Goal: Task Accomplishment & Management: Manage account settings

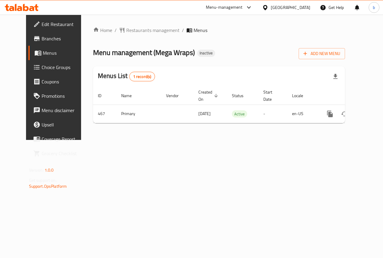
click at [148, 27] on span "Restaurants management" at bounding box center [152, 30] width 53 height 7
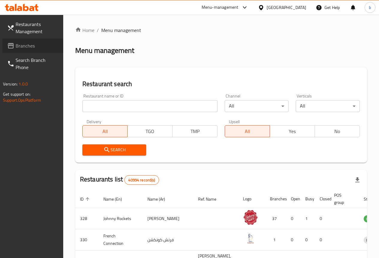
click at [38, 44] on span "Branches" at bounding box center [37, 45] width 43 height 7
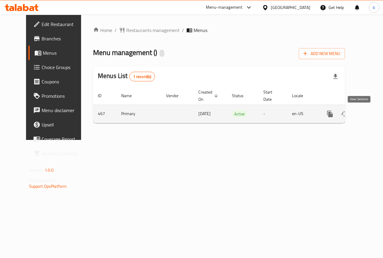
click at [370, 116] on icon "enhanced table" at bounding box center [373, 113] width 7 height 7
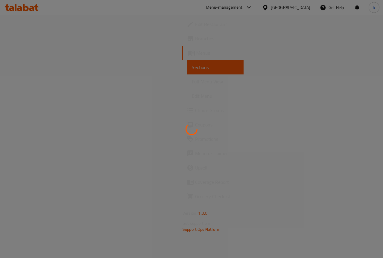
click at [359, 121] on div at bounding box center [191, 129] width 383 height 258
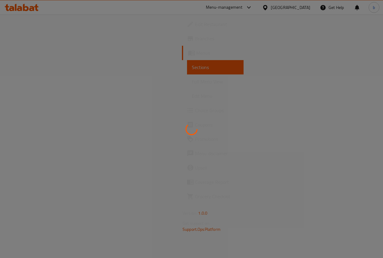
click at [359, 121] on div at bounding box center [191, 129] width 383 height 258
click at [193, 98] on div at bounding box center [191, 129] width 383 height 258
click at [192, 98] on div at bounding box center [191, 129] width 383 height 258
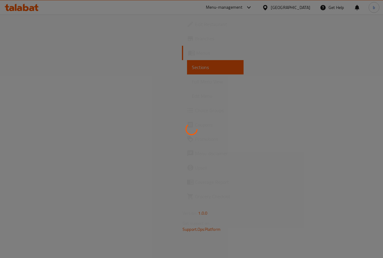
click at [192, 98] on div at bounding box center [191, 129] width 383 height 258
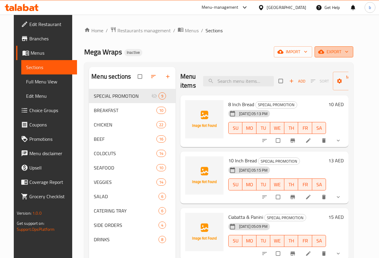
click at [343, 52] on span "export" at bounding box center [333, 51] width 29 height 7
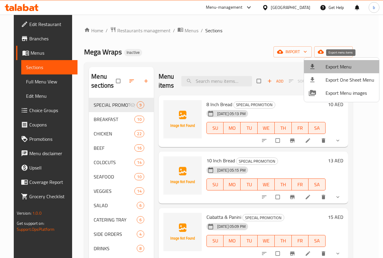
click at [353, 67] on span "Export Menu" at bounding box center [350, 66] width 49 height 7
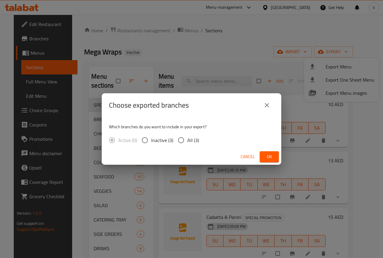
click at [180, 140] on input "All (3)" at bounding box center [181, 140] width 13 height 13
radio input "true"
click at [265, 109] on button "close" at bounding box center [267, 105] width 14 height 14
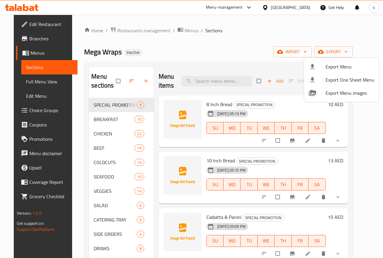
click at [22, 51] on div at bounding box center [191, 129] width 383 height 258
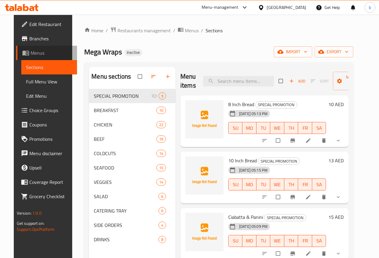
click at [31, 54] on span "Menus" at bounding box center [52, 52] width 42 height 7
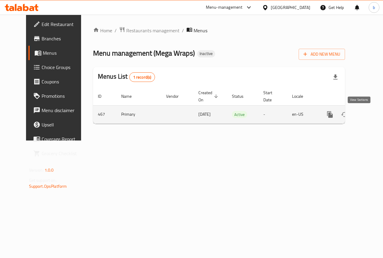
click at [366, 113] on link "enhanced table" at bounding box center [373, 114] width 14 height 14
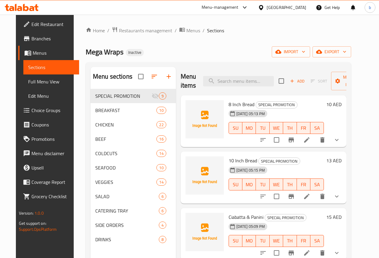
click at [28, 84] on span "Full Menu View" at bounding box center [51, 81] width 46 height 7
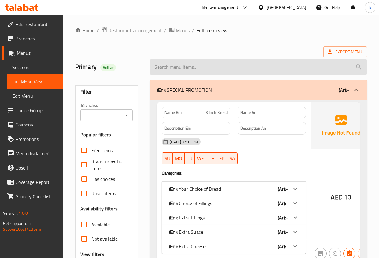
click at [333, 61] on input "search" at bounding box center [258, 67] width 217 height 15
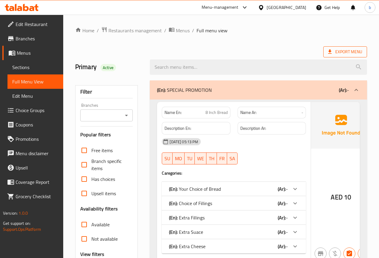
click at [337, 55] on span "Export Menu" at bounding box center [345, 51] width 34 height 7
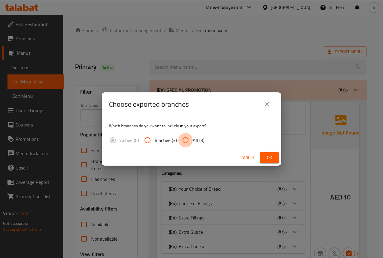
click at [185, 140] on input "All (3)" at bounding box center [185, 140] width 14 height 14
radio input "true"
click at [269, 159] on span "Ok" at bounding box center [270, 157] width 10 height 7
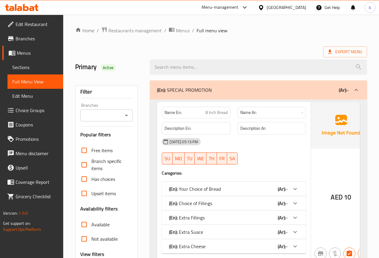
drag, startPoint x: 279, startPoint y: 2, endPoint x: 126, endPoint y: 46, distance: 159.4
click at [125, 54] on div "Primary Active" at bounding box center [109, 67] width 75 height 27
click at [24, 39] on span "Branches" at bounding box center [37, 38] width 43 height 7
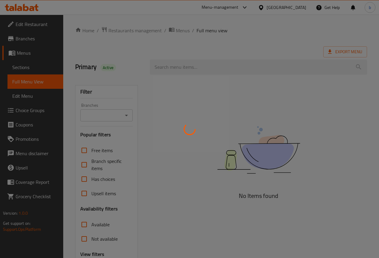
click at [324, 109] on div at bounding box center [189, 129] width 379 height 258
click at [319, 90] on div at bounding box center [189, 129] width 379 height 258
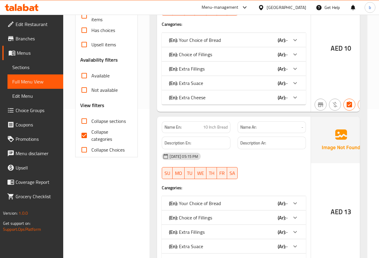
scroll to position [120, 0]
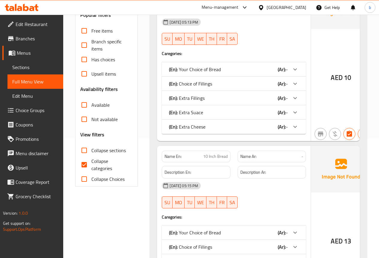
click at [85, 164] on input "Collapse categories" at bounding box center [84, 165] width 14 height 14
checkbox input "false"
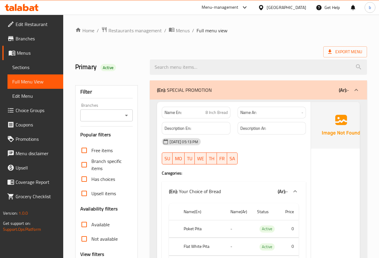
click at [348, 49] on span "Export Menu" at bounding box center [345, 51] width 34 height 7
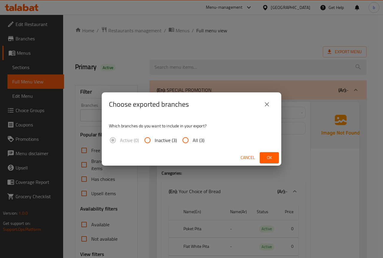
click at [186, 143] on input "All (3)" at bounding box center [185, 140] width 14 height 14
radio input "true"
click at [269, 157] on span "Ok" at bounding box center [270, 157] width 10 height 7
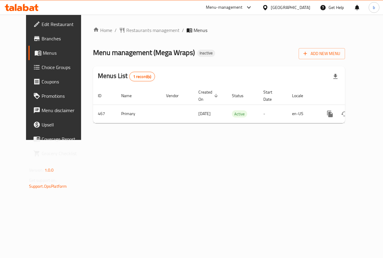
click at [42, 40] on span "Branches" at bounding box center [64, 38] width 44 height 7
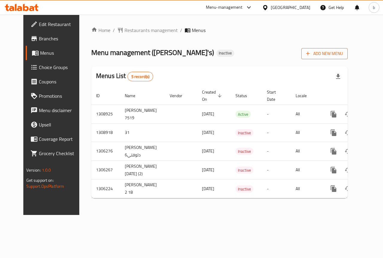
click at [343, 57] on span "Add New Menu" at bounding box center [324, 53] width 37 height 7
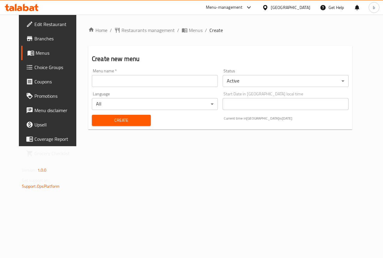
drag, startPoint x: 170, startPoint y: 87, endPoint x: 169, endPoint y: 80, distance: 7.3
click at [169, 86] on div "Menu name   * Menu name *" at bounding box center [155, 77] width 131 height 23
click at [169, 80] on input "text" at bounding box center [155, 81] width 126 height 12
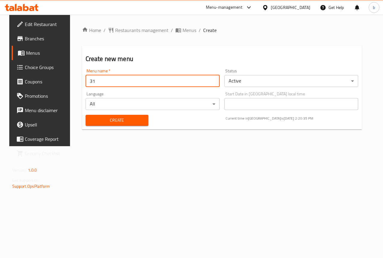
type input "3"
type input "b"
type input "Bishoy.7528"
click at [117, 121] on span "Create" at bounding box center [116, 120] width 53 height 7
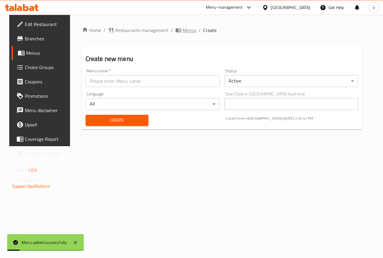
click at [183, 32] on span "Menus" at bounding box center [190, 30] width 14 height 7
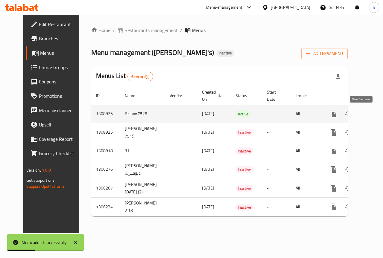
click at [370, 112] on link "enhanced table" at bounding box center [377, 114] width 14 height 14
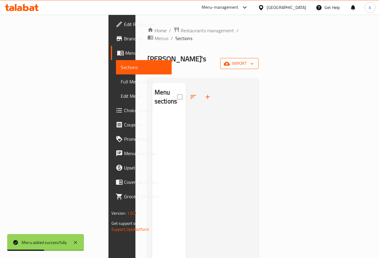
click at [254, 60] on span "import" at bounding box center [239, 63] width 29 height 7
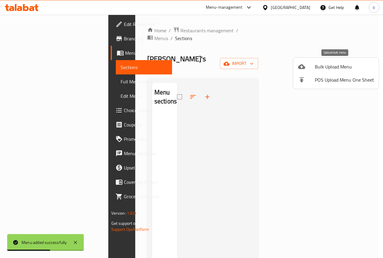
click at [317, 68] on span "Bulk Upload Menu" at bounding box center [344, 66] width 59 height 7
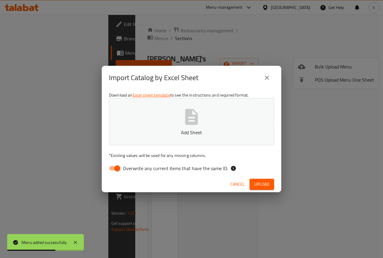
click at [146, 115] on button "Add Sheet" at bounding box center [191, 121] width 165 height 47
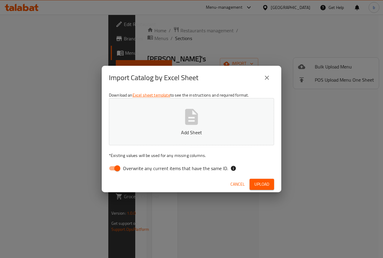
click at [119, 165] on input "Overwrite any current items that have the same ID." at bounding box center [117, 168] width 34 height 11
checkbox input "false"
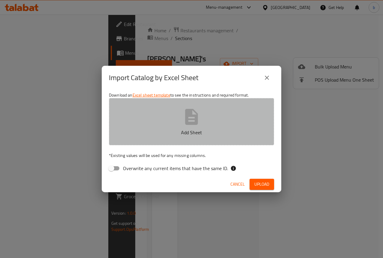
click at [197, 125] on icon "button" at bounding box center [191, 116] width 19 height 19
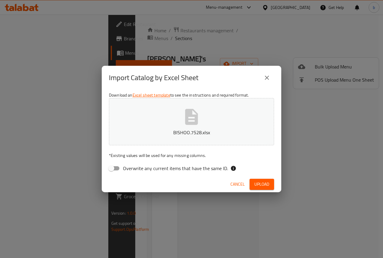
click at [259, 183] on span "Upload" at bounding box center [261, 184] width 15 height 7
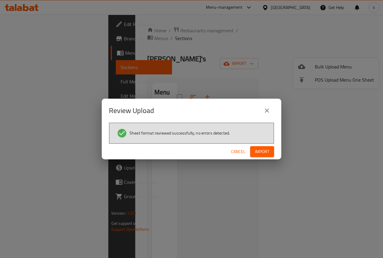
click at [261, 154] on span "Import" at bounding box center [262, 151] width 14 height 7
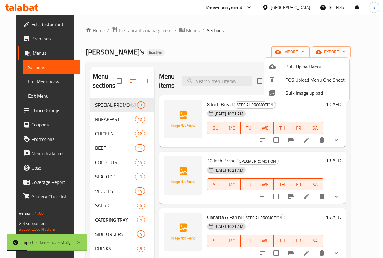
click at [260, 41] on div at bounding box center [191, 129] width 383 height 258
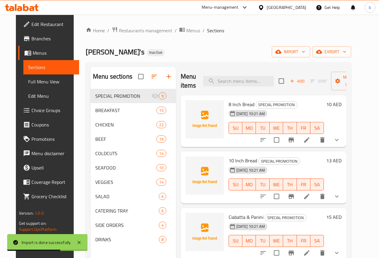
click at [28, 84] on span "Full Menu View" at bounding box center [51, 81] width 46 height 7
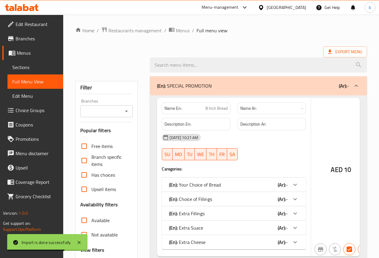
drag, startPoint x: 26, startPoint y: 84, endPoint x: 93, endPoint y: 99, distance: 68.6
click at [126, 214] on div "Free items Branch specific items Has choices Upsell items Availability filters …" at bounding box center [106, 220] width 53 height 163
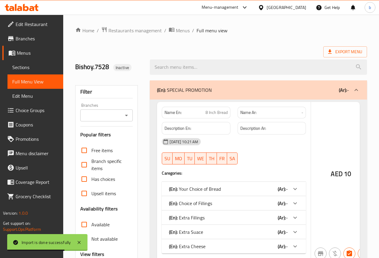
checkbox input "false"
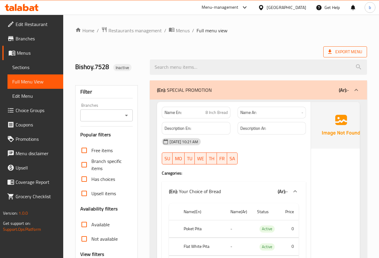
click at [346, 48] on span "Export Menu" at bounding box center [345, 51] width 34 height 7
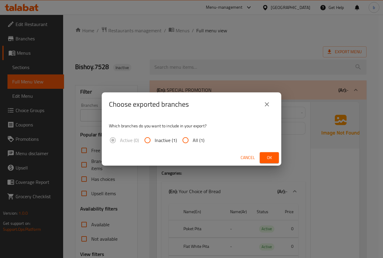
click at [185, 141] on input "All (1)" at bounding box center [185, 140] width 14 height 14
radio input "true"
click at [272, 156] on span "Ok" at bounding box center [270, 157] width 10 height 7
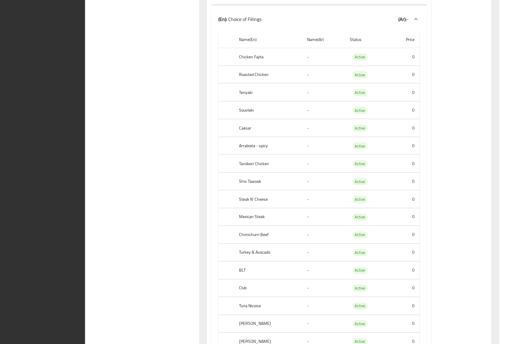
scroll to position [1987, 0]
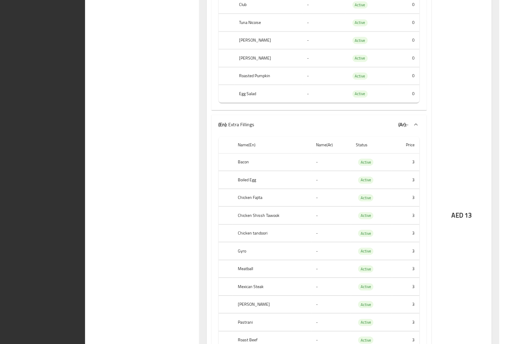
click at [383, 113] on div "AED 13" at bounding box center [462, 199] width 60 height 1386
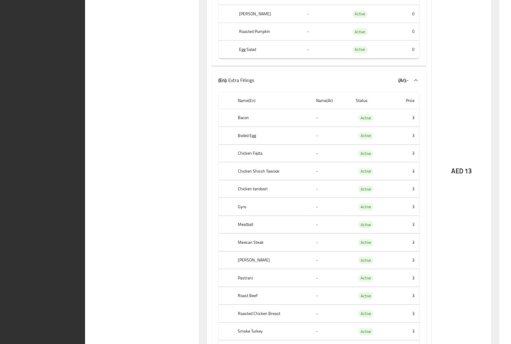
scroll to position [1792, 0]
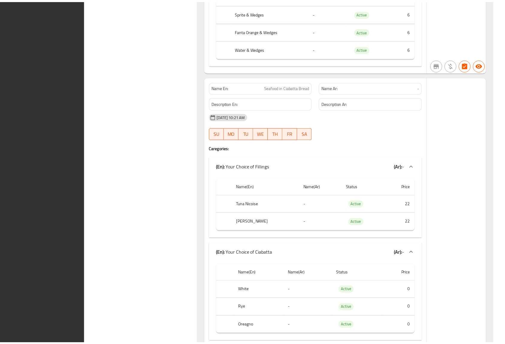
scroll to position [89693, 0]
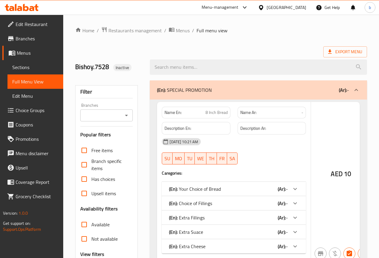
click at [24, 54] on div at bounding box center [189, 129] width 379 height 258
click at [7, 52] on div at bounding box center [189, 129] width 379 height 258
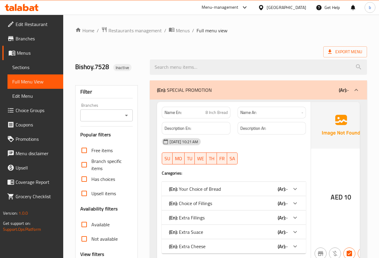
click at [22, 56] on span "Menus" at bounding box center [38, 52] width 42 height 7
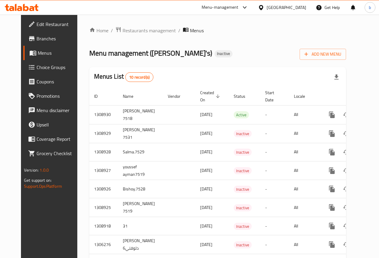
click at [37, 36] on span "Branches" at bounding box center [58, 38] width 43 height 7
